Goal: Information Seeking & Learning: Learn about a topic

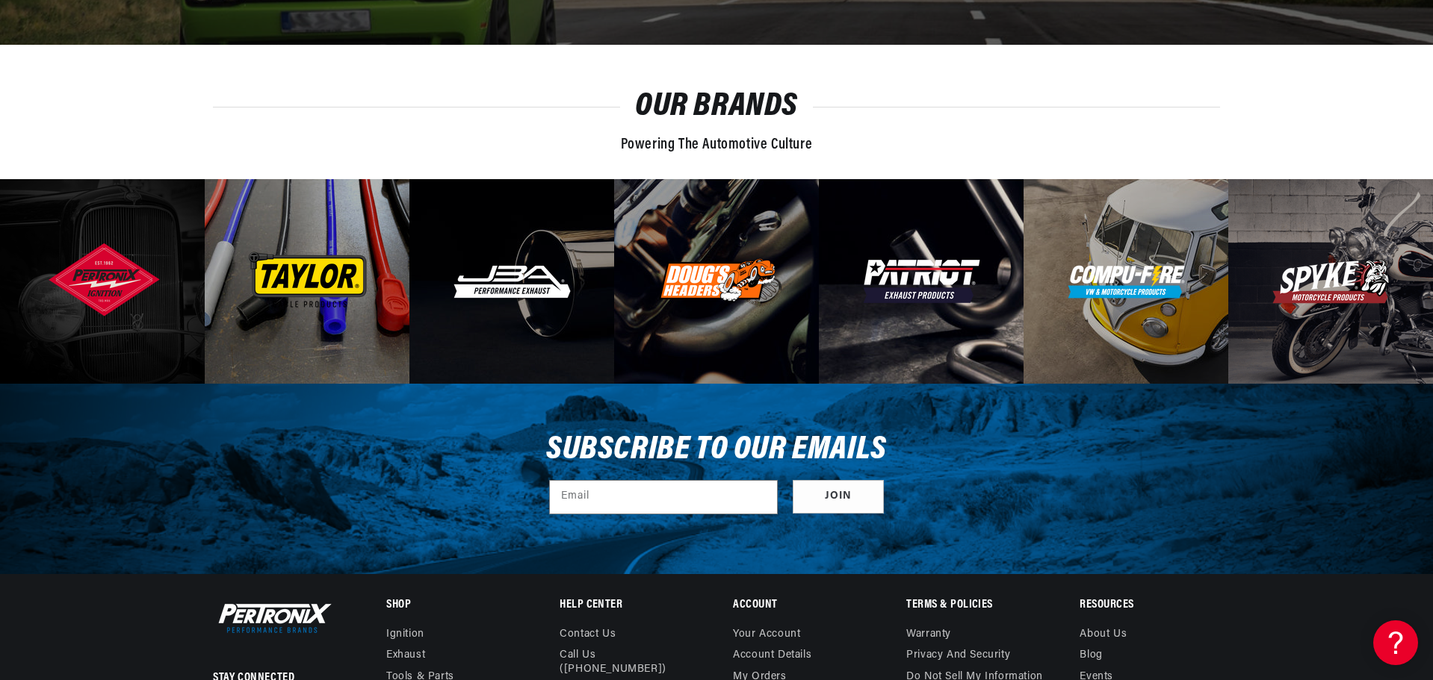
scroll to position [5134, 0]
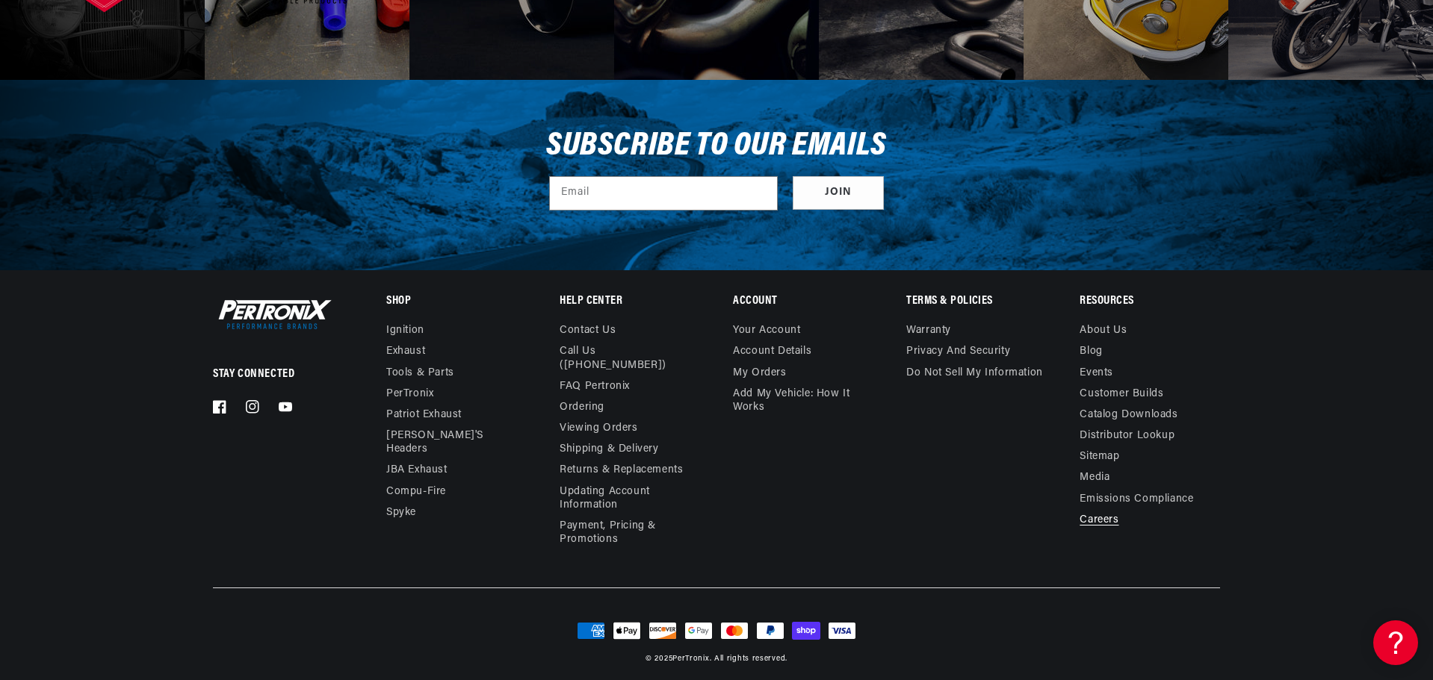
click at [1110, 520] on link "Careers" at bounding box center [1098, 520] width 39 height 21
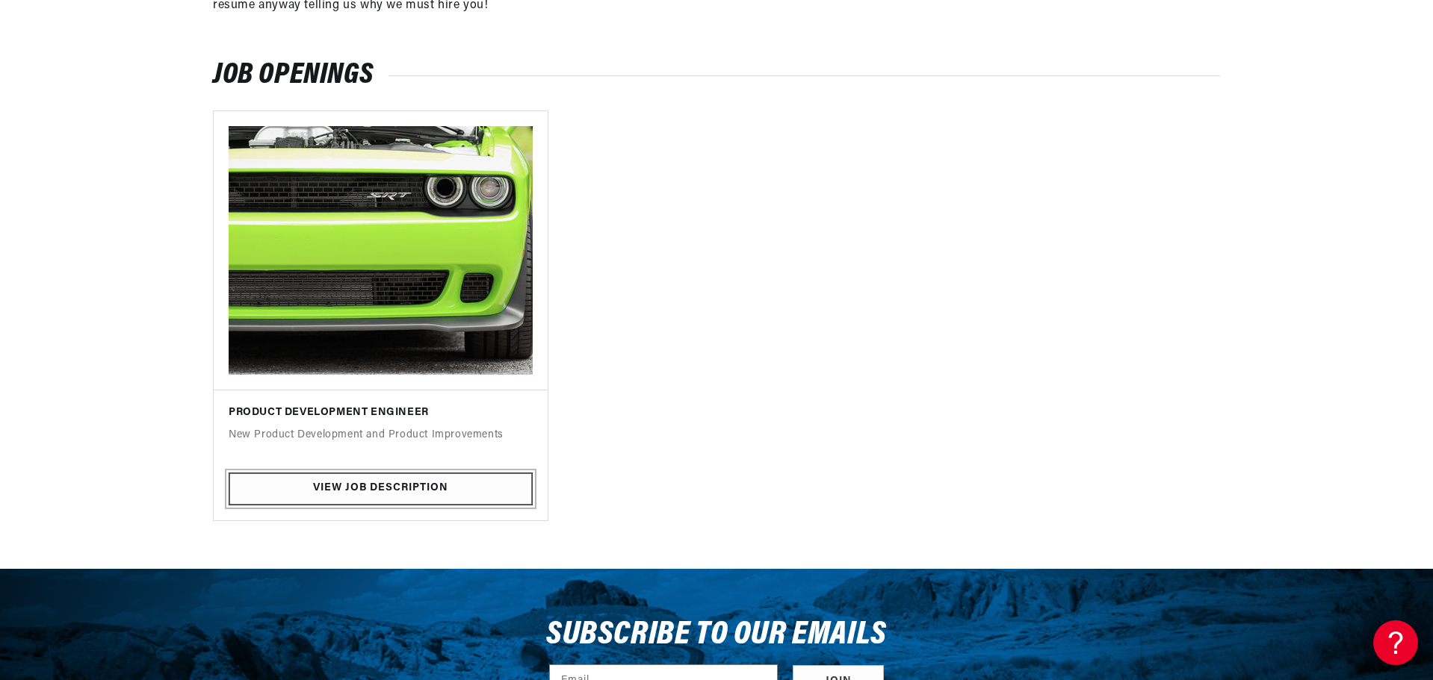
click at [388, 477] on link "View Job Description" at bounding box center [381, 490] width 304 height 34
